Goal: Find specific page/section: Find specific page/section

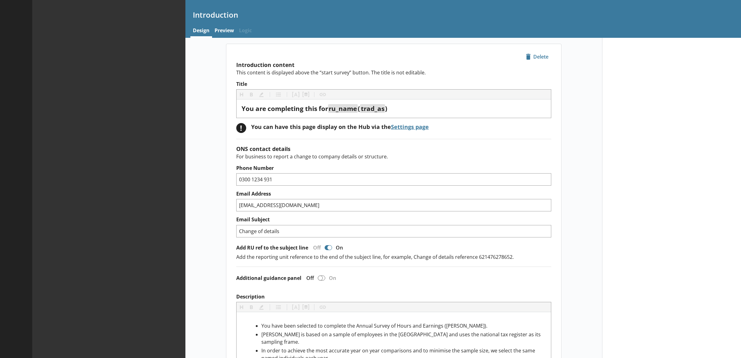
type textarea "x"
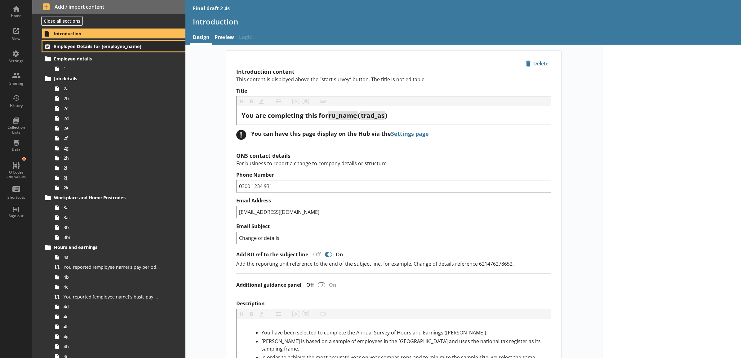
click at [153, 48] on span "Employee Details for [employee_name]" at bounding box center [106, 46] width 104 height 6
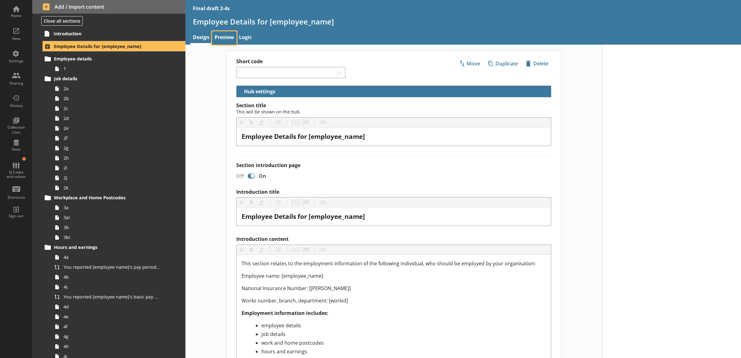
click at [234, 33] on link "Preview" at bounding box center [224, 37] width 24 height 13
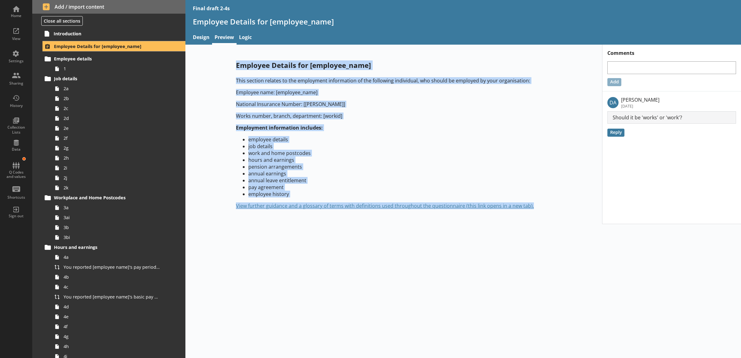
drag, startPoint x: 237, startPoint y: 64, endPoint x: 567, endPoint y: 207, distance: 359.7
click at [567, 207] on main "Employee Details for [employee_name] This section relates to the employment inf…" at bounding box center [393, 135] width 347 height 168
drag, startPoint x: 567, startPoint y: 207, endPoint x: 556, endPoint y: 258, distance: 52.0
click at [556, 258] on div "Employee Details for [employee_name] This section relates to the employment inf…" at bounding box center [463, 201] width 556 height 313
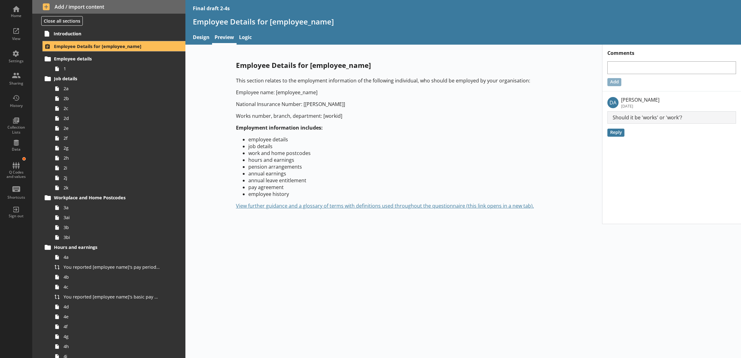
click at [255, 140] on li "employee details" at bounding box center [399, 139] width 303 height 7
